Goal: Information Seeking & Learning: Learn about a topic

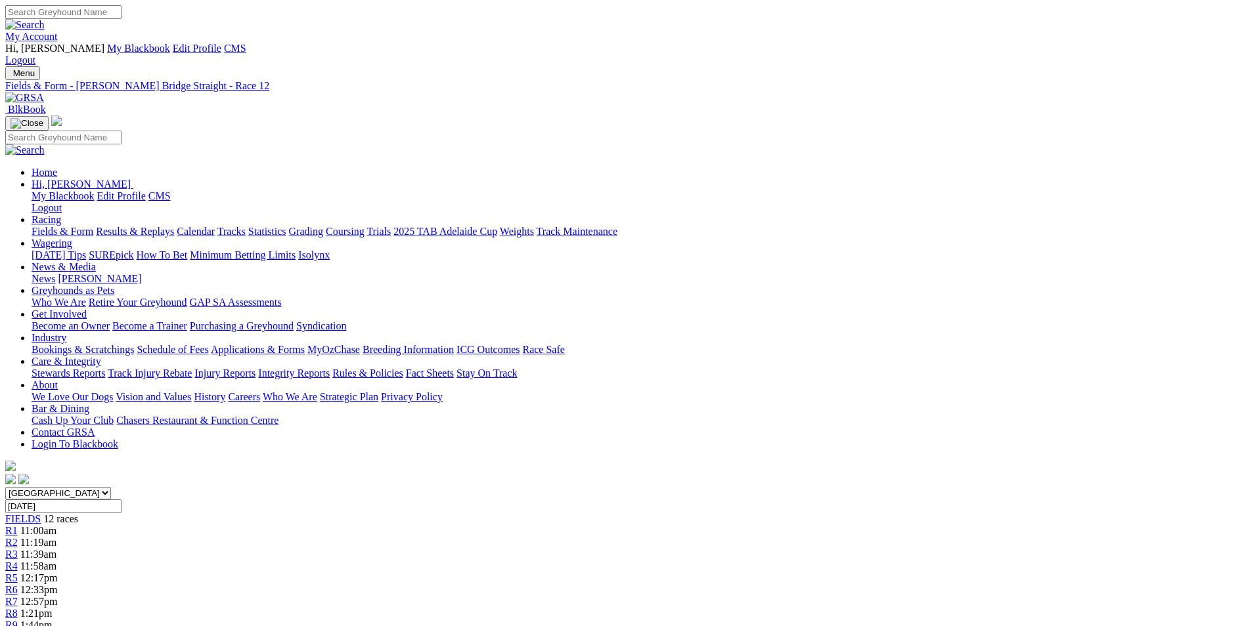
click at [58, 31] on link "My Account" at bounding box center [31, 36] width 53 height 11
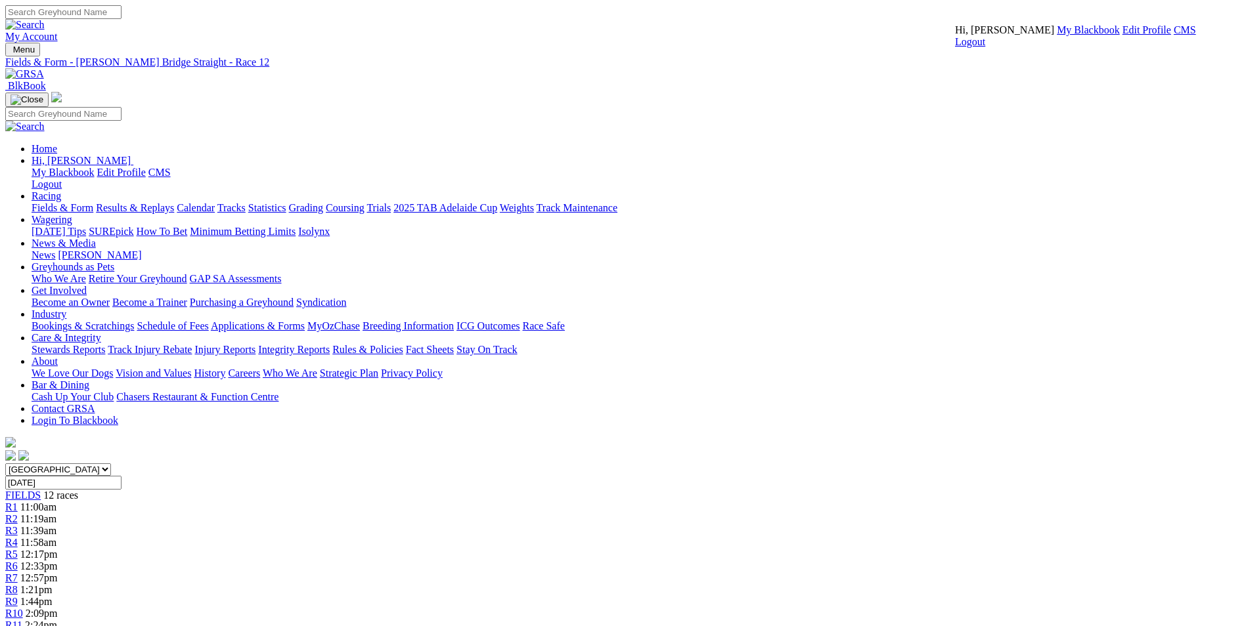
click at [1173, 35] on link "CMS" at bounding box center [1184, 29] width 22 height 11
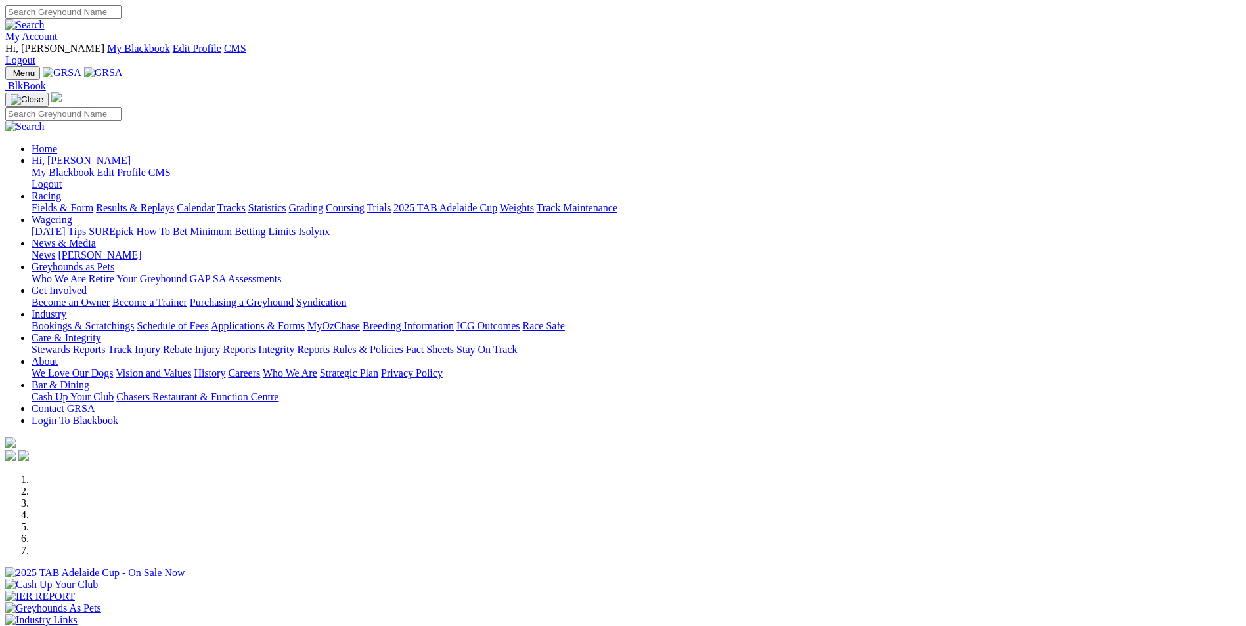
click at [72, 214] on link "Wagering" at bounding box center [52, 219] width 41 height 11
click at [96, 238] on link "News & Media" at bounding box center [64, 243] width 64 height 11
click at [72, 214] on link "Wagering" at bounding box center [52, 219] width 41 height 11
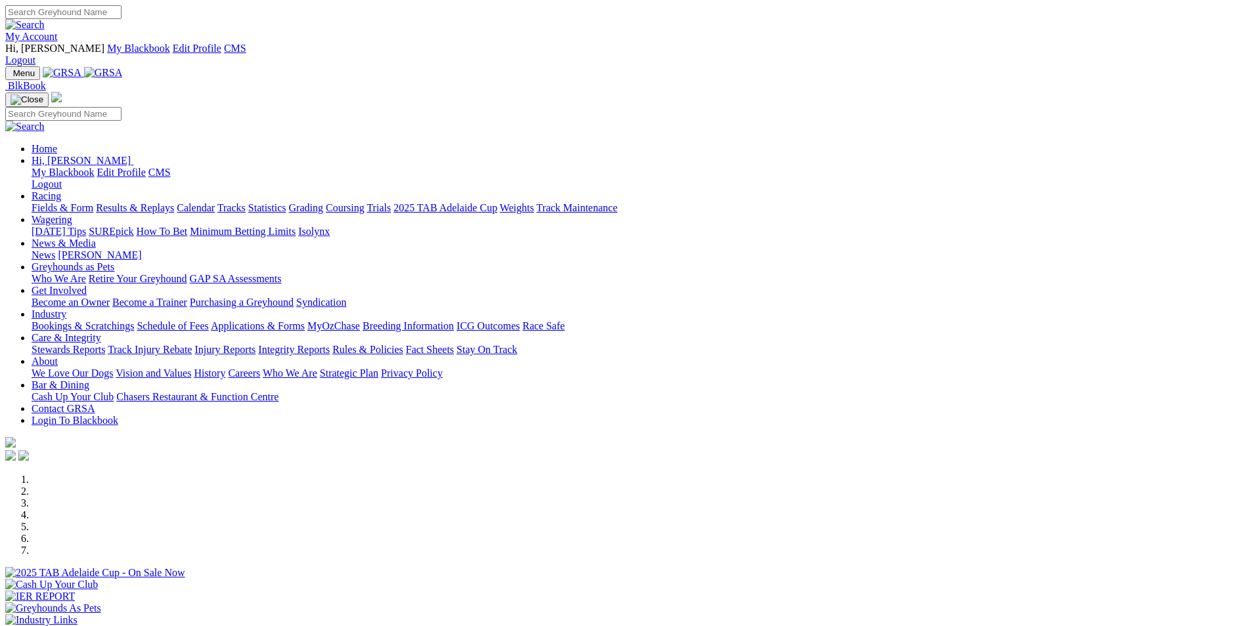
click at [133, 226] on link "SUREpick" at bounding box center [111, 231] width 45 height 11
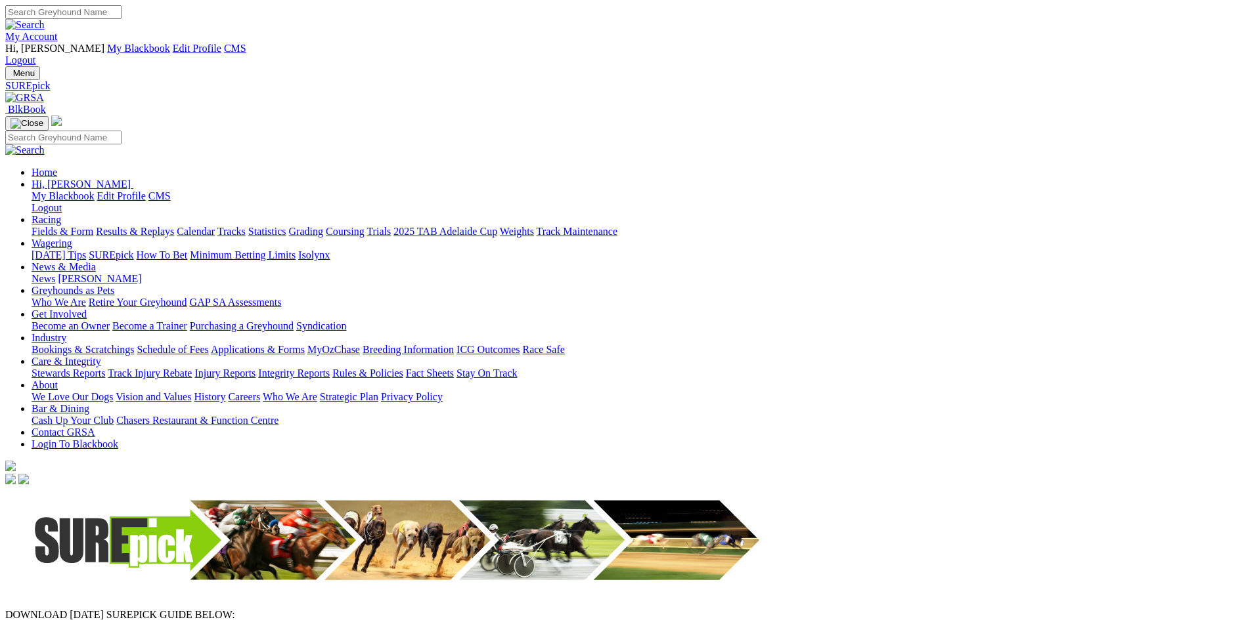
click at [44, 92] on img at bounding box center [24, 98] width 39 height 12
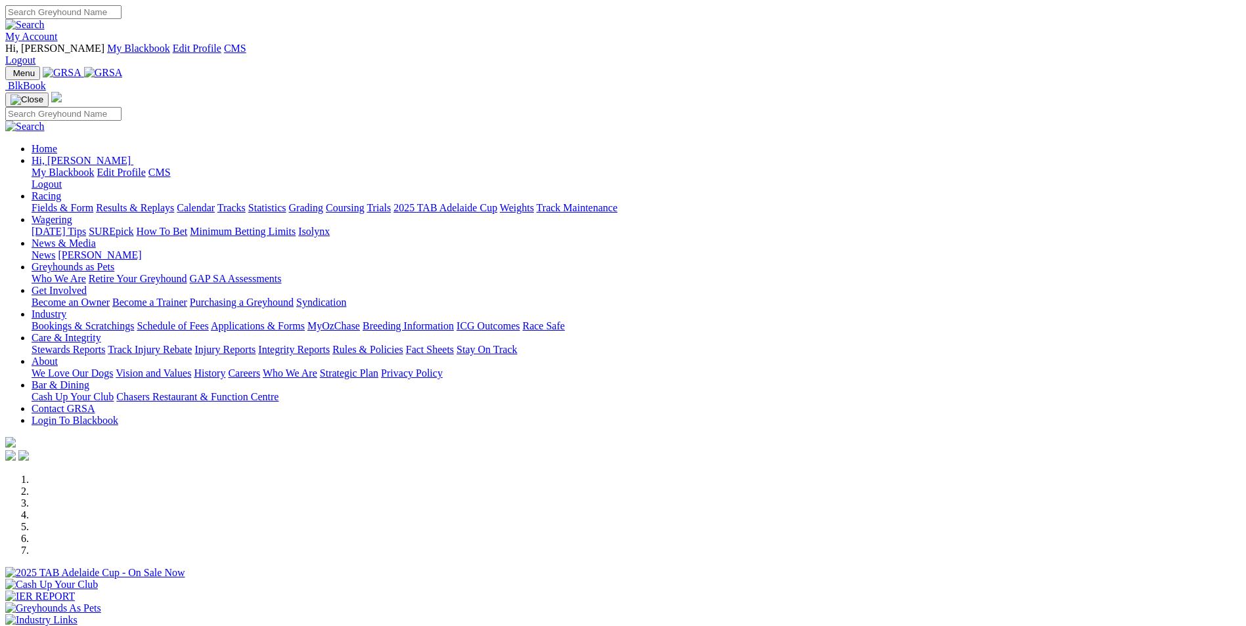
click at [123, 67] on img at bounding box center [103, 73] width 39 height 12
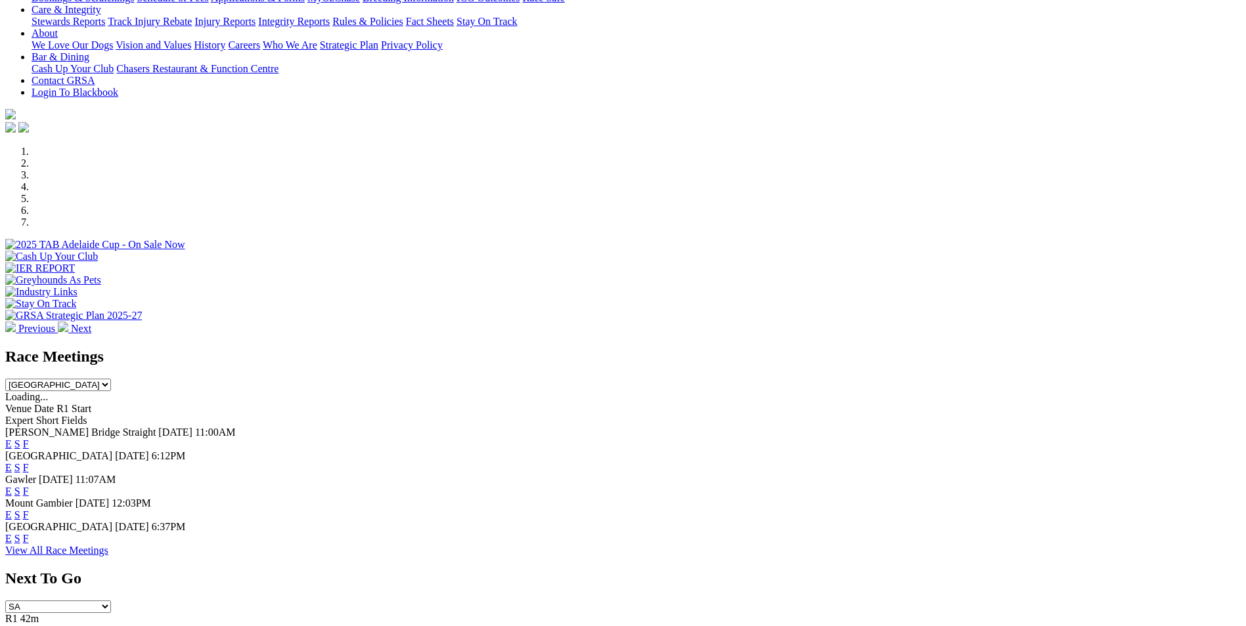
click at [12, 462] on link "E" at bounding box center [8, 467] width 7 height 11
